Goal: Task Accomplishment & Management: Complete application form

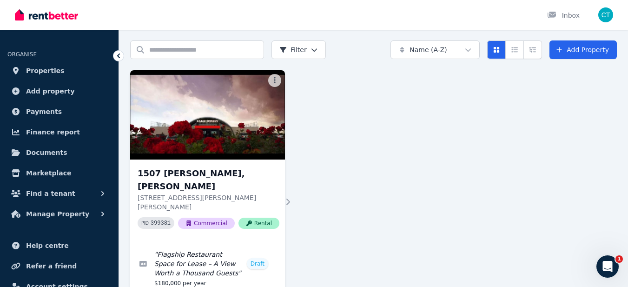
scroll to position [27, 0]
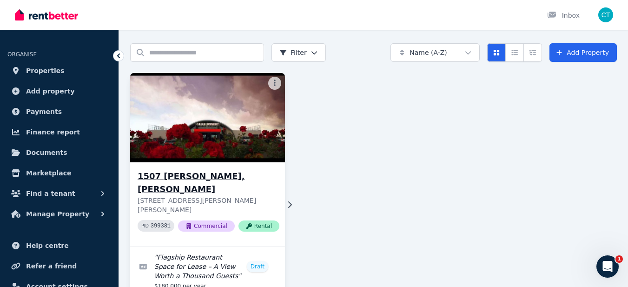
click at [270, 196] on p "[STREET_ADDRESS][PERSON_NAME][PERSON_NAME]" at bounding box center [209, 205] width 142 height 19
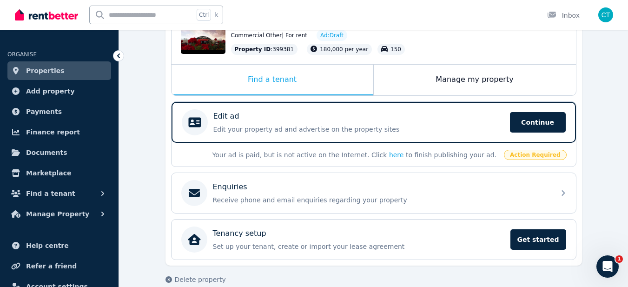
scroll to position [156, 0]
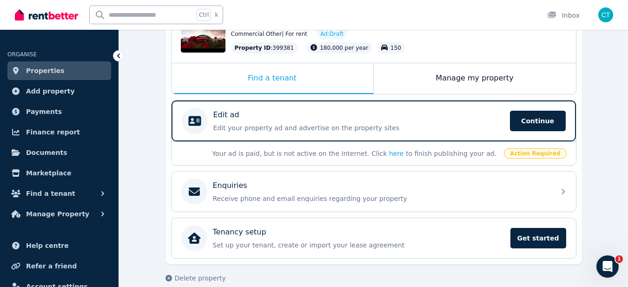
click at [535, 155] on span "Action Required" at bounding box center [535, 153] width 63 height 10
click at [389, 153] on link "here" at bounding box center [396, 153] width 15 height 7
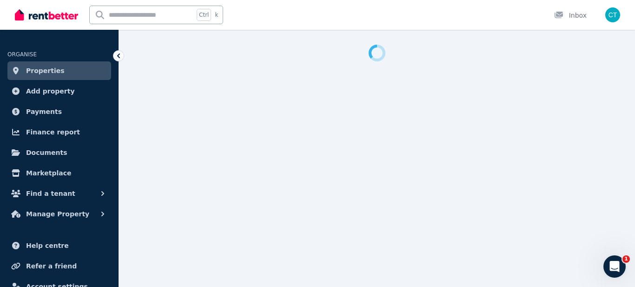
select select "***"
select select "**********"
select select "*********"
select select "**********"
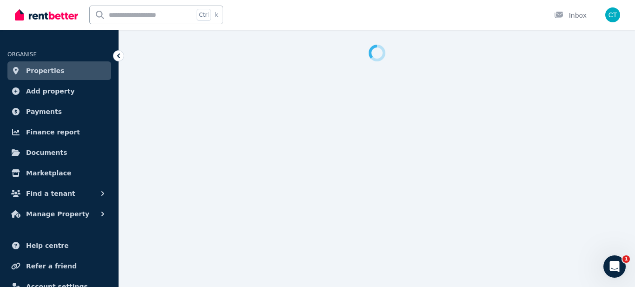
select select "**********"
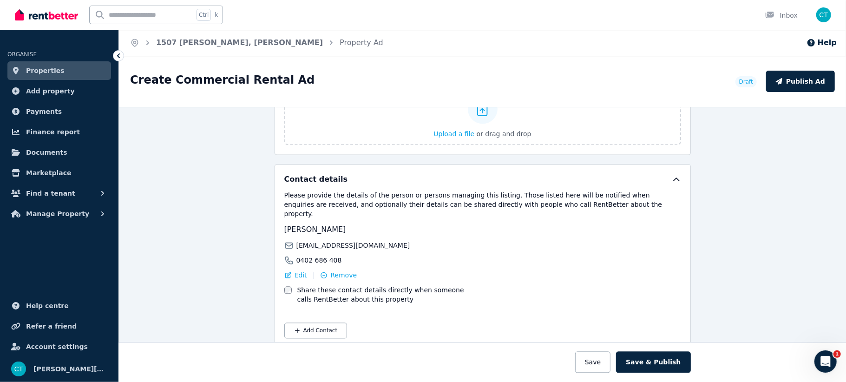
scroll to position [1396, 0]
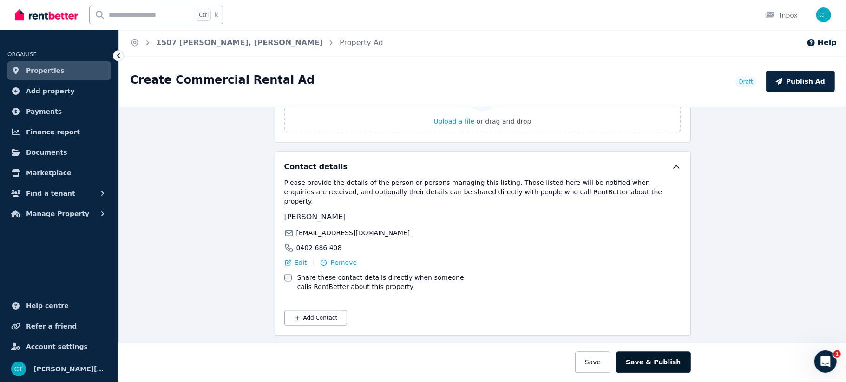
click at [634, 286] on button "Save & Publish" at bounding box center [653, 361] width 74 height 21
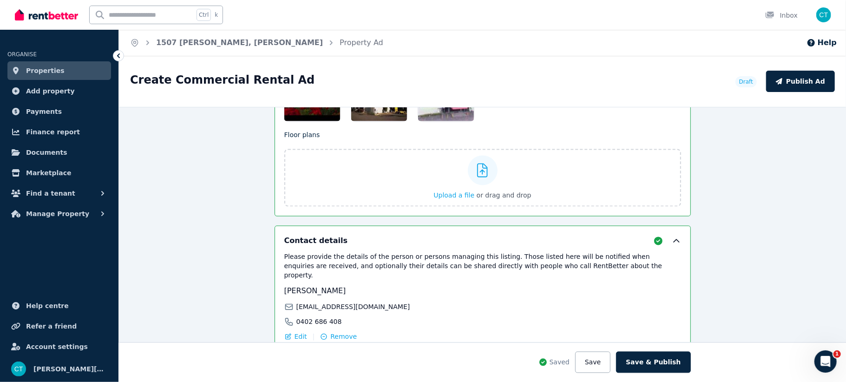
scroll to position [1468, 0]
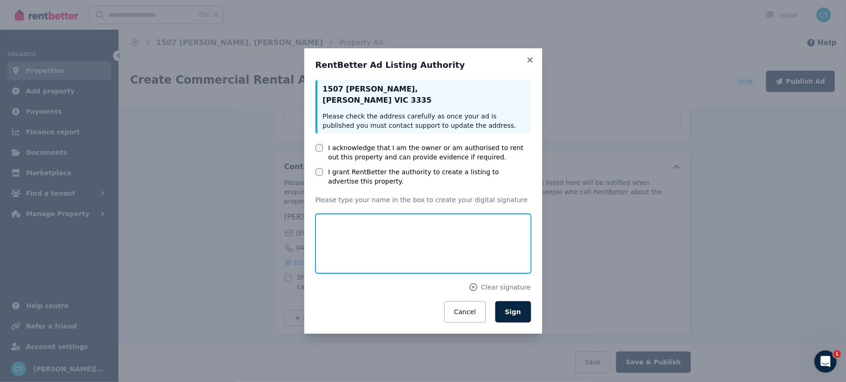
click at [341, 242] on input "text" at bounding box center [424, 243] width 216 height 59
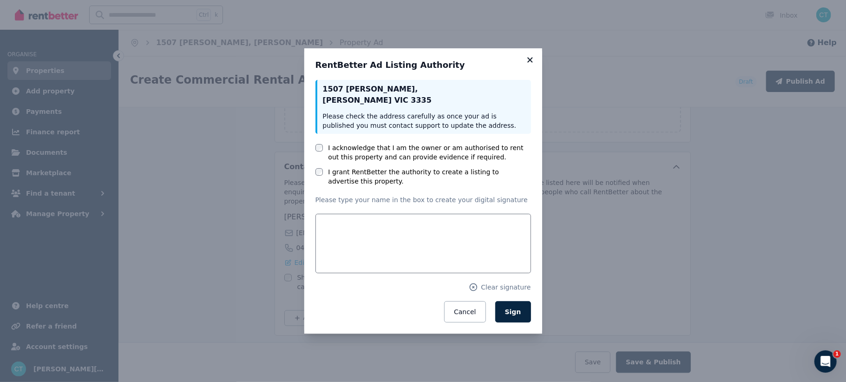
click at [528, 61] on icon at bounding box center [530, 60] width 9 height 8
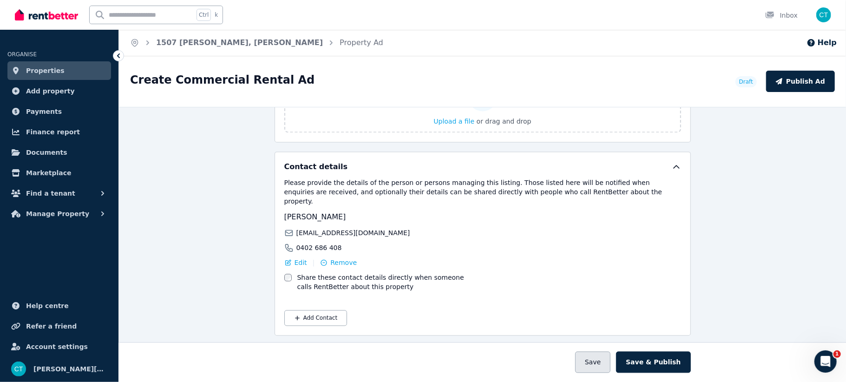
click at [611, 286] on button "Save" at bounding box center [592, 361] width 35 height 21
click at [605, 286] on div at bounding box center [482, 362] width 1255 height 39
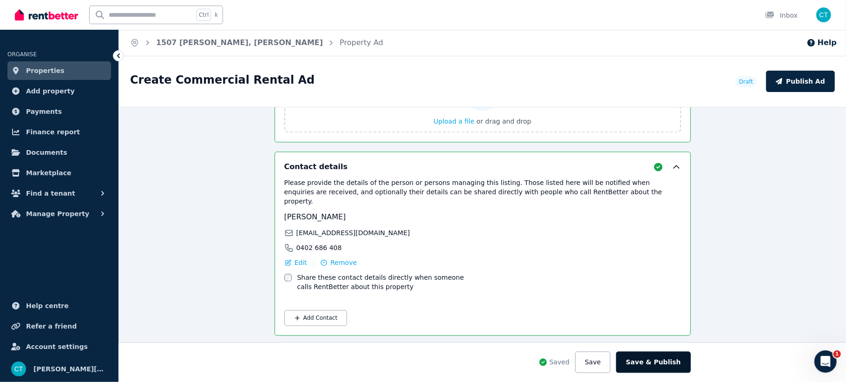
click at [634, 286] on button "Save & Publish" at bounding box center [653, 361] width 74 height 21
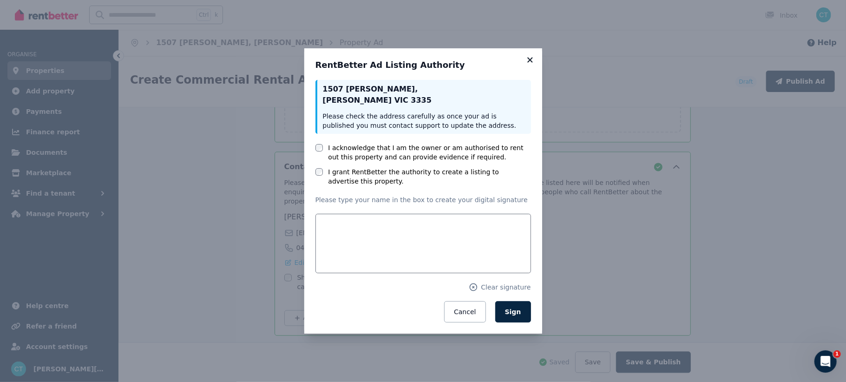
click at [529, 61] on icon at bounding box center [529, 59] width 5 height 5
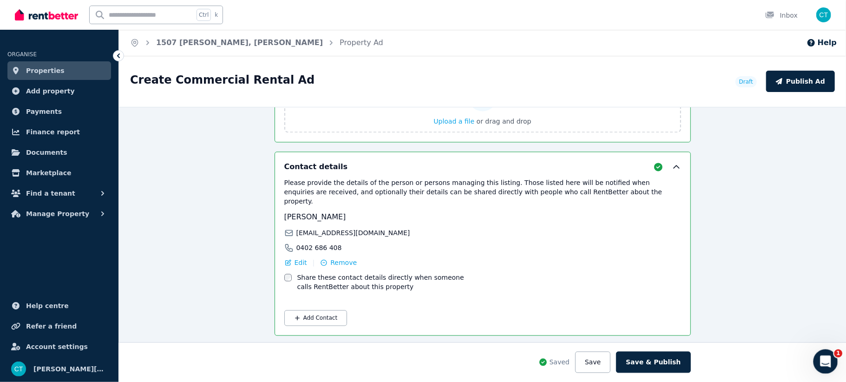
click at [634, 286] on span "1" at bounding box center [839, 353] width 8 height 8
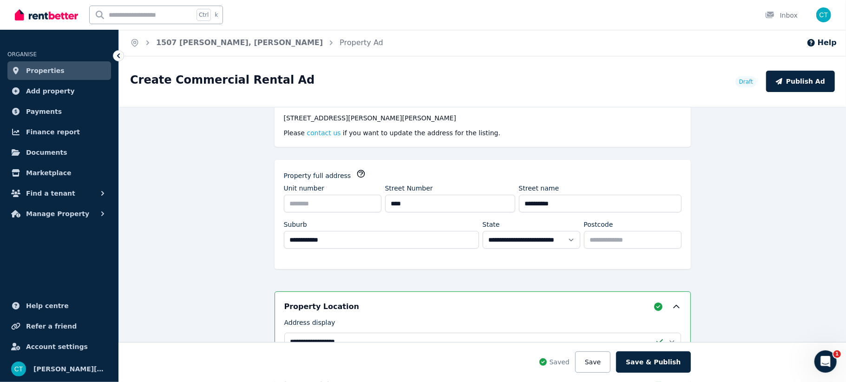
scroll to position [0, 0]
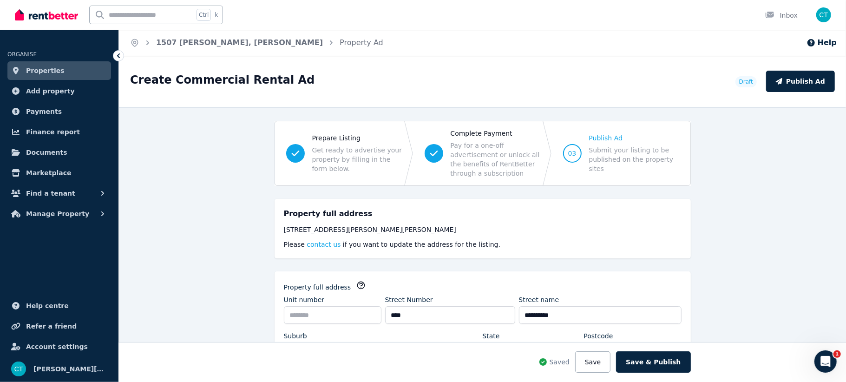
click at [614, 158] on span "Submit your listing to be published on the property sites" at bounding box center [634, 159] width 90 height 28
click at [629, 165] on span "Submit your listing to be published on the property sites" at bounding box center [634, 159] width 90 height 28
drag, startPoint x: 825, startPoint y: 17, endPoint x: 606, endPoint y: 83, distance: 228.9
click at [606, 83] on div "Create Commercial Rental Ad" at bounding box center [430, 81] width 600 height 18
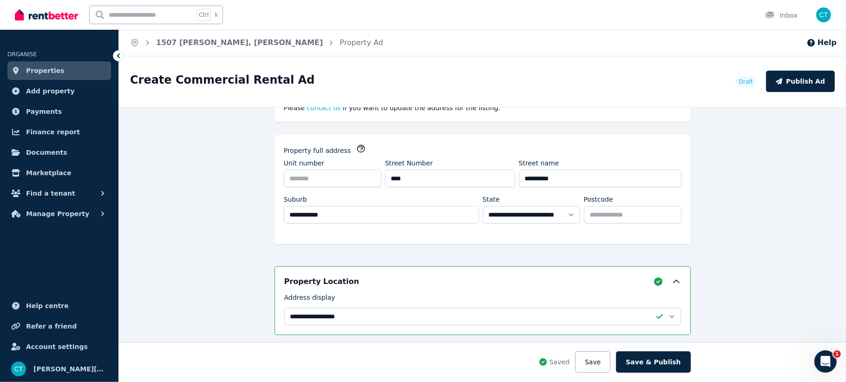
scroll to position [149, 0]
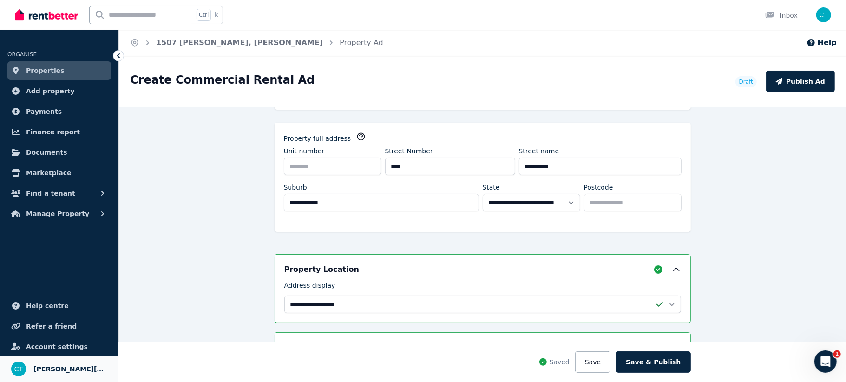
click at [38, 286] on span "[PERSON_NAME][MEDICAL_DATA]" at bounding box center [70, 368] width 74 height 11
